Goal: Communication & Community: Ask a question

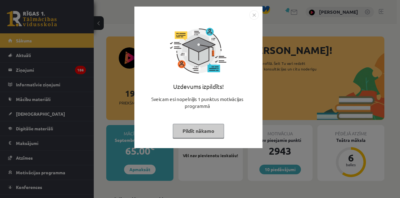
click at [89, 118] on div "Uzdevums izpildīts! Sveicam esi nopelnījis 1 punktus motivācijas programmā Pild…" at bounding box center [200, 99] width 400 height 198
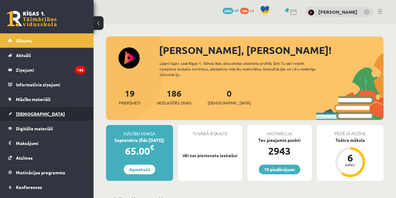
click at [30, 114] on span "[DEMOGRAPHIC_DATA]" at bounding box center [40, 114] width 49 height 6
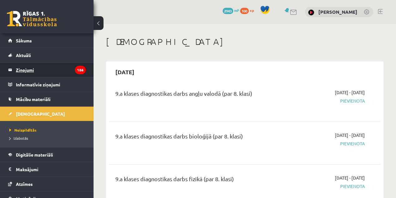
click at [28, 73] on legend "Ziņojumi 186" at bounding box center [51, 70] width 70 height 14
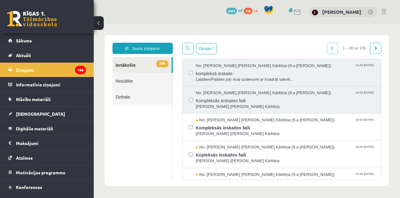
click at [145, 85] on link "Nosūtītie" at bounding box center [142, 81] width 60 height 16
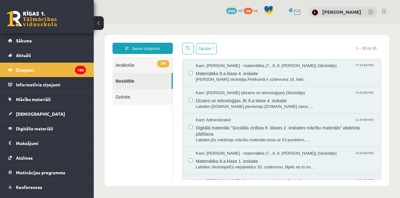
click at [148, 96] on link "Dzēstie" at bounding box center [142, 97] width 60 height 16
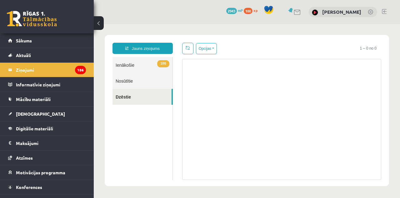
click at [143, 83] on link "Nosūtītie" at bounding box center [142, 81] width 60 height 16
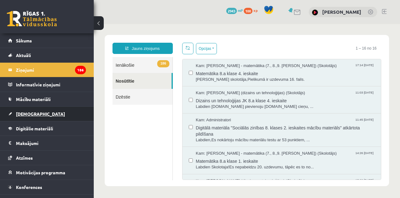
click at [22, 114] on span "[DEMOGRAPHIC_DATA]" at bounding box center [40, 114] width 49 height 6
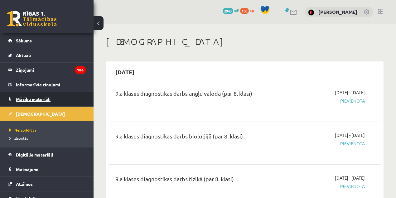
click at [40, 96] on span "Mācību materiāli" at bounding box center [33, 99] width 35 height 6
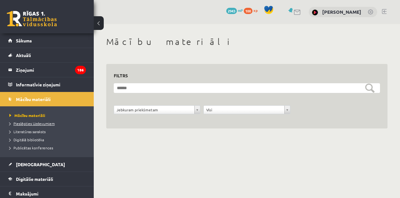
click at [34, 122] on span "Pieslēgties Uzdevumiem" at bounding box center [31, 123] width 45 height 5
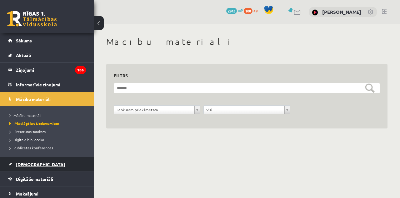
click at [22, 165] on span "[DEMOGRAPHIC_DATA]" at bounding box center [40, 165] width 49 height 6
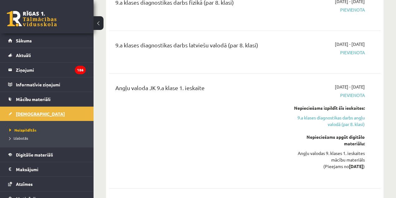
scroll to position [125, 0]
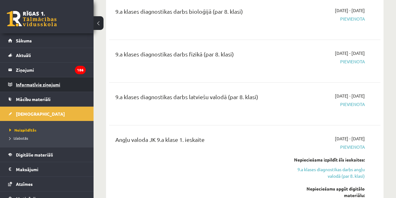
click at [21, 83] on legend "Informatīvie ziņojumi 0" at bounding box center [51, 84] width 70 height 14
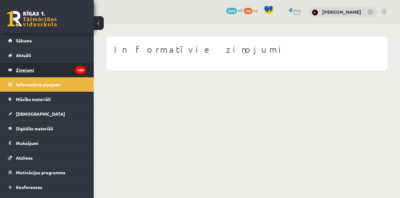
click at [33, 73] on legend "Ziņojumi 186" at bounding box center [51, 70] width 70 height 14
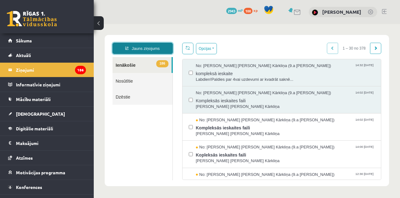
click at [129, 52] on link "Jauns ziņojums" at bounding box center [142, 48] width 60 height 11
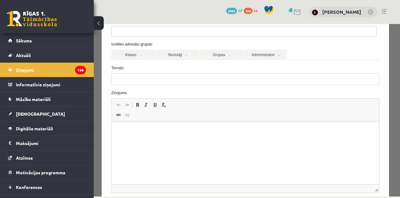
scroll to position [21, 0]
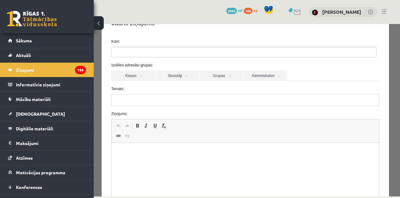
click at [165, 52] on ul at bounding box center [243, 52] width 264 height 10
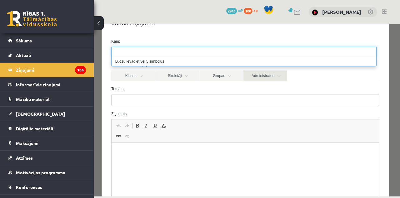
click at [253, 73] on link "Administratori" at bounding box center [265, 76] width 44 height 11
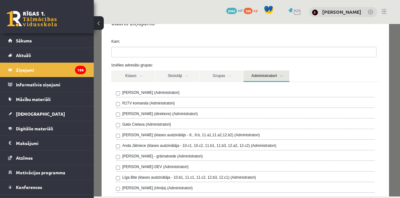
click at [254, 74] on link "Administratori" at bounding box center [266, 77] width 46 height 12
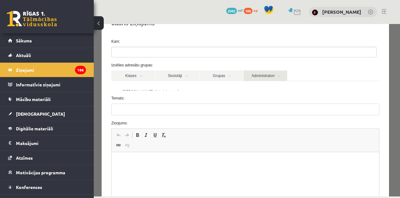
click at [254, 74] on link "Administratori" at bounding box center [265, 76] width 44 height 11
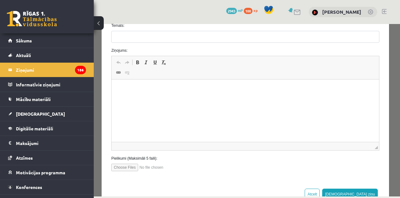
scroll to position [307, 0]
